Goal: Entertainment & Leisure: Consume media (video, audio)

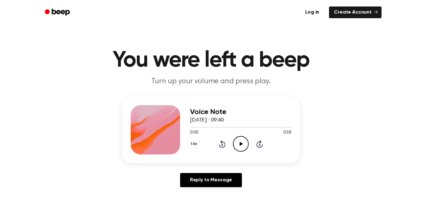
click at [239, 144] on icon "Play Audio" at bounding box center [241, 144] width 16 height 16
click at [239, 144] on icon "Pause Audio" at bounding box center [241, 144] width 16 height 16
click at [236, 146] on icon "Play Audio" at bounding box center [241, 144] width 16 height 16
click at [240, 144] on icon at bounding box center [240, 144] width 3 height 4
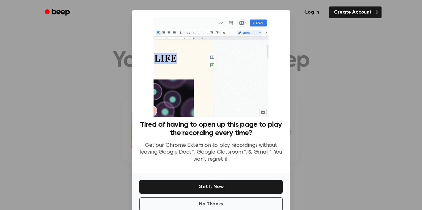
click at [344, 105] on div at bounding box center [211, 105] width 422 height 210
click at [237, 200] on button "No Thanks" at bounding box center [210, 205] width 143 height 14
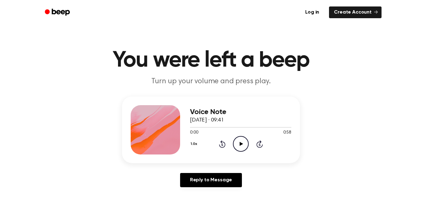
click at [243, 144] on icon "Play Audio" at bounding box center [241, 144] width 16 height 16
